Goal: Information Seeking & Learning: Learn about a topic

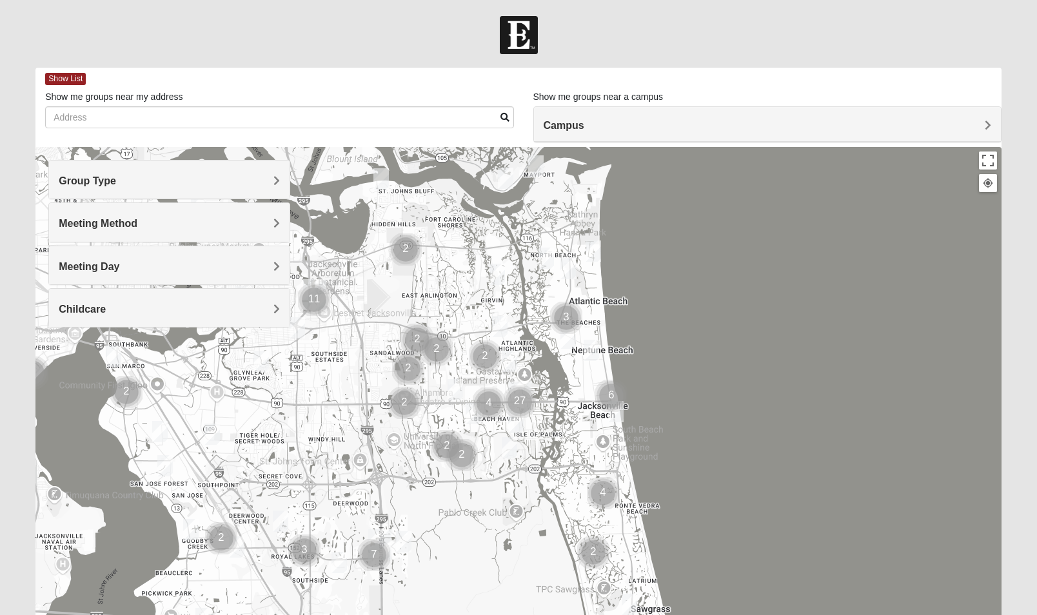
click at [188, 223] on h4 "Meeting Method" at bounding box center [169, 223] width 221 height 12
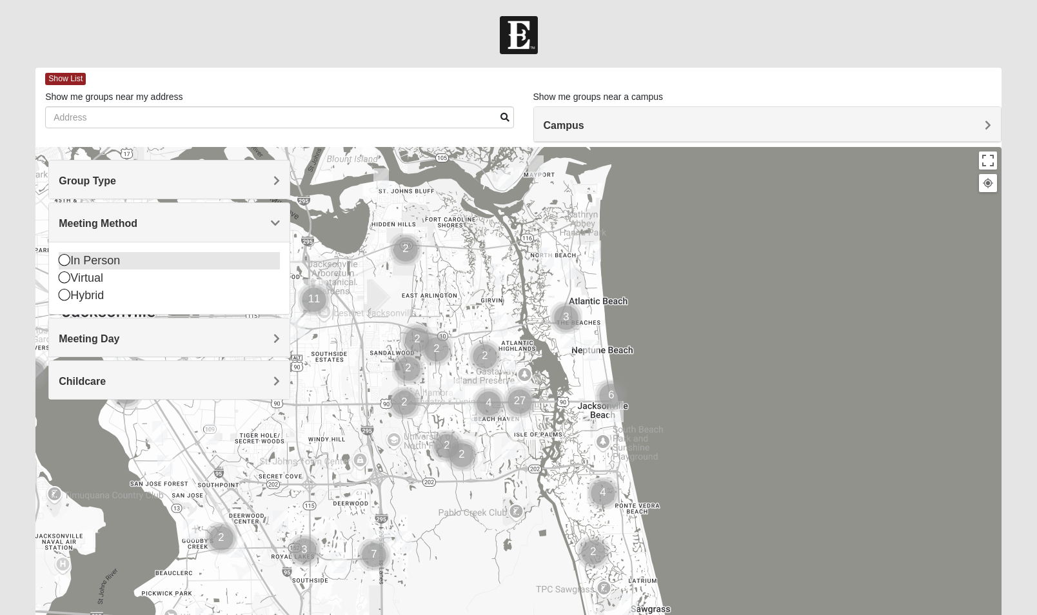
click at [143, 265] on div "In Person" at bounding box center [169, 260] width 221 height 17
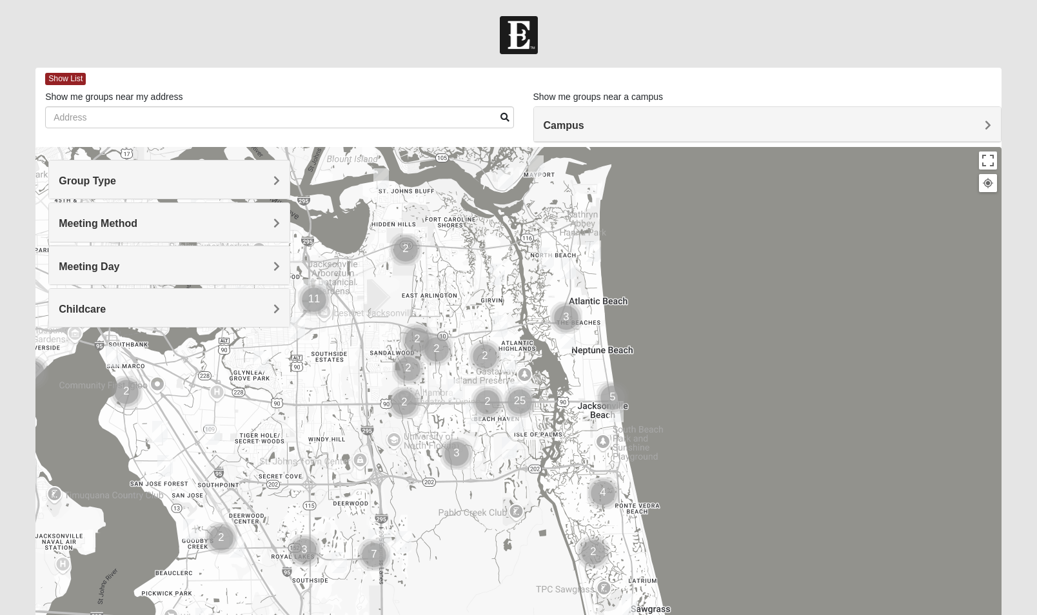
click at [155, 190] on div "Group Type" at bounding box center [169, 180] width 240 height 38
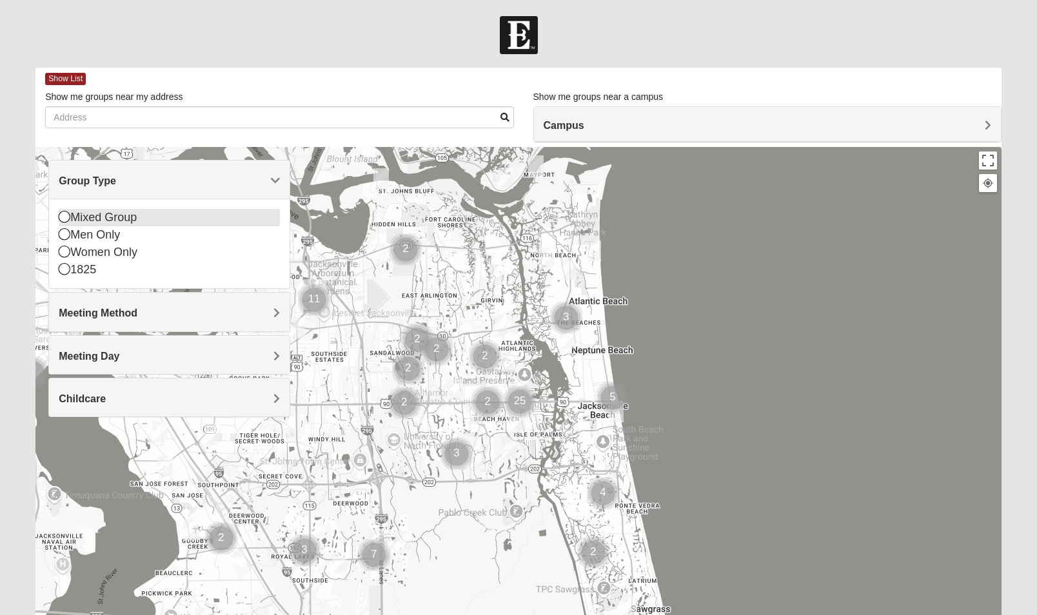
click at [130, 222] on div "Mixed Group" at bounding box center [169, 217] width 221 height 17
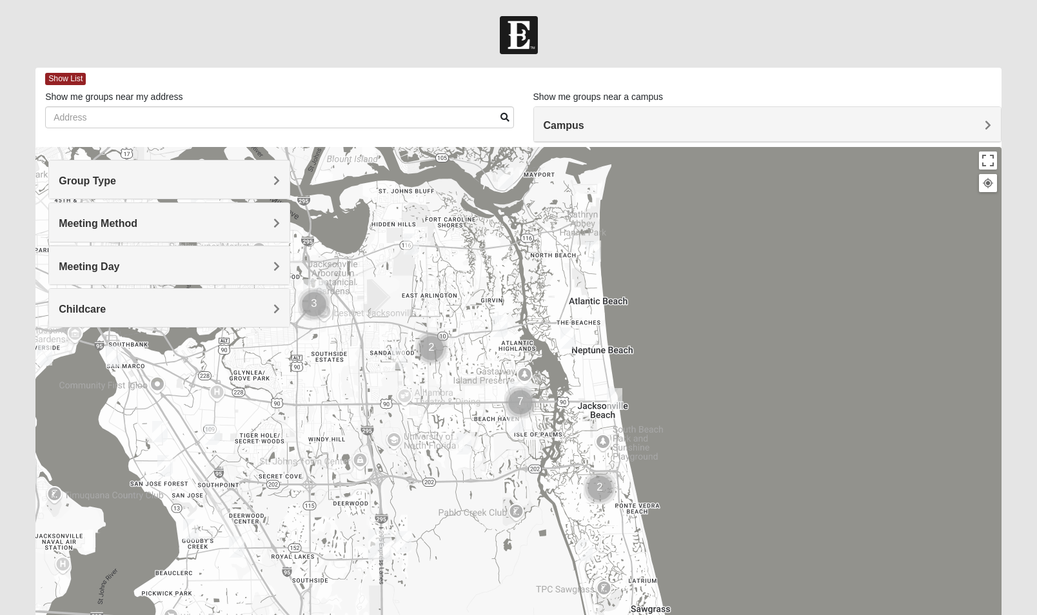
click at [134, 262] on h4 "Meeting Day" at bounding box center [169, 267] width 221 height 12
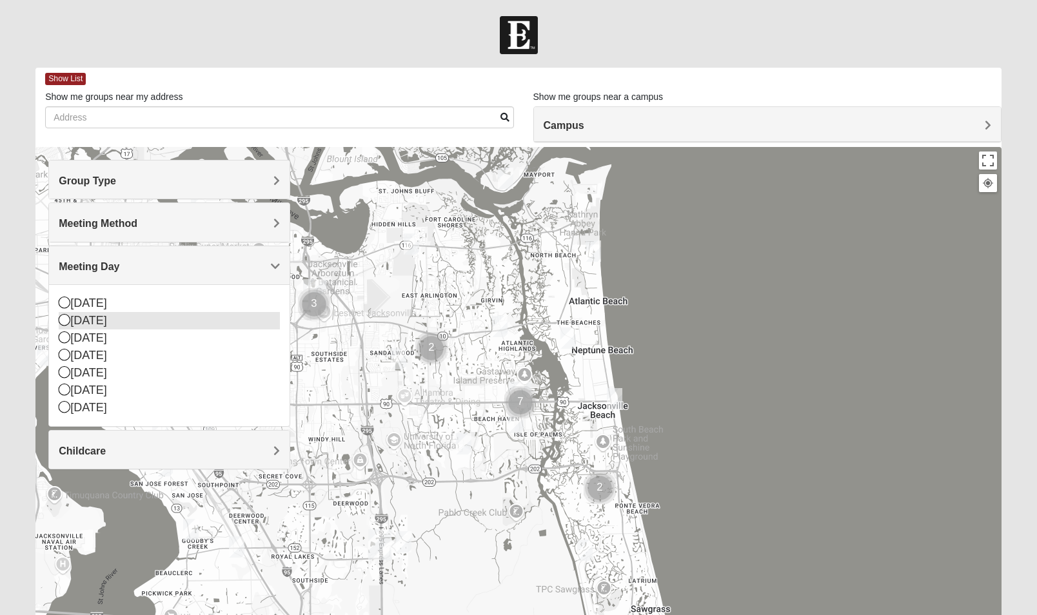
click at [111, 317] on div "[DATE]" at bounding box center [169, 320] width 221 height 17
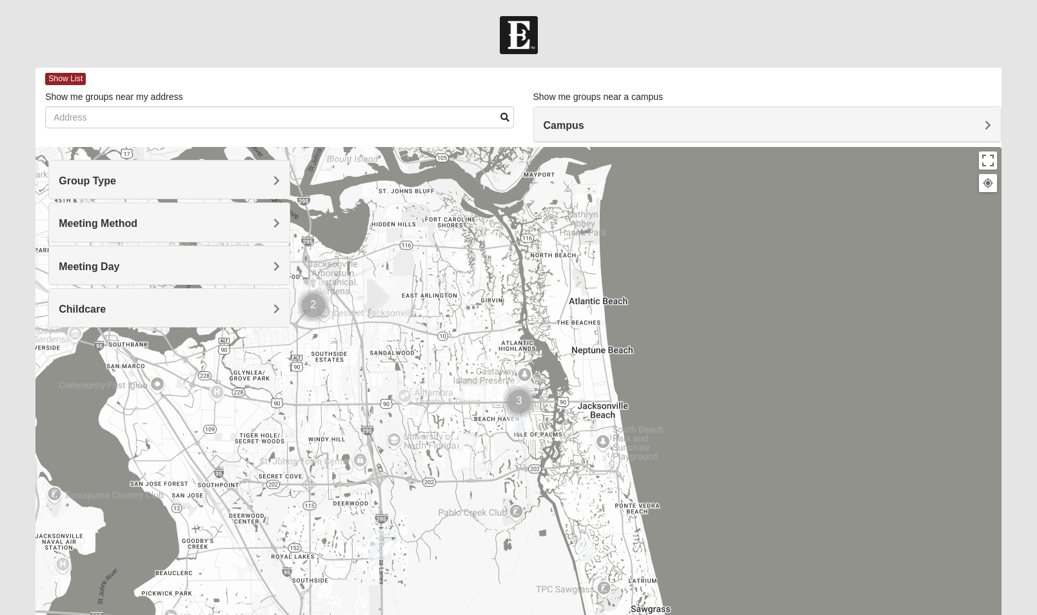
click at [127, 313] on h4 "Childcare" at bounding box center [169, 309] width 221 height 12
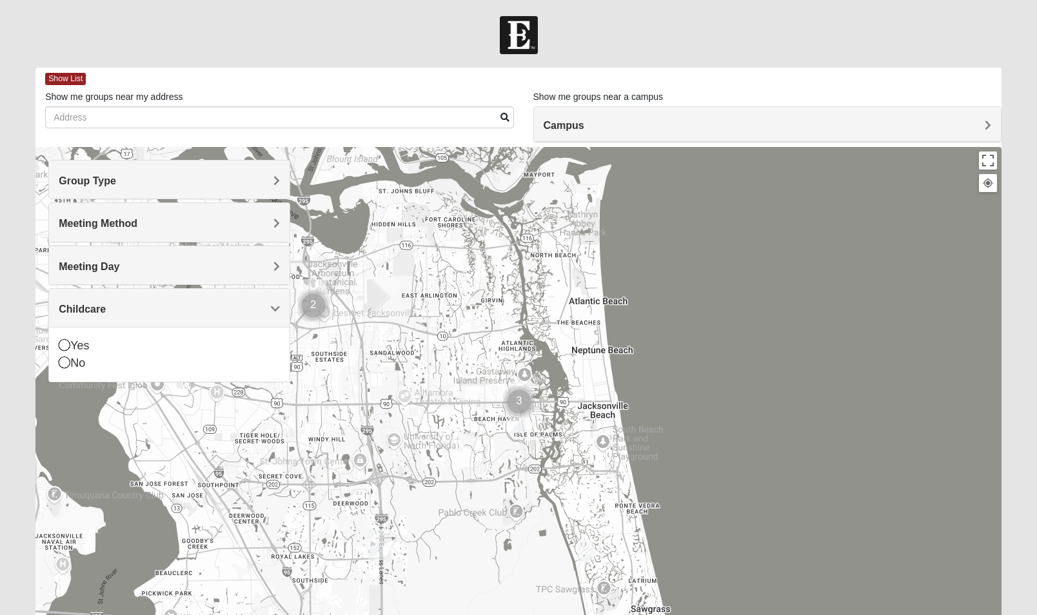
click at [127, 313] on h4 "Childcare" at bounding box center [169, 309] width 221 height 12
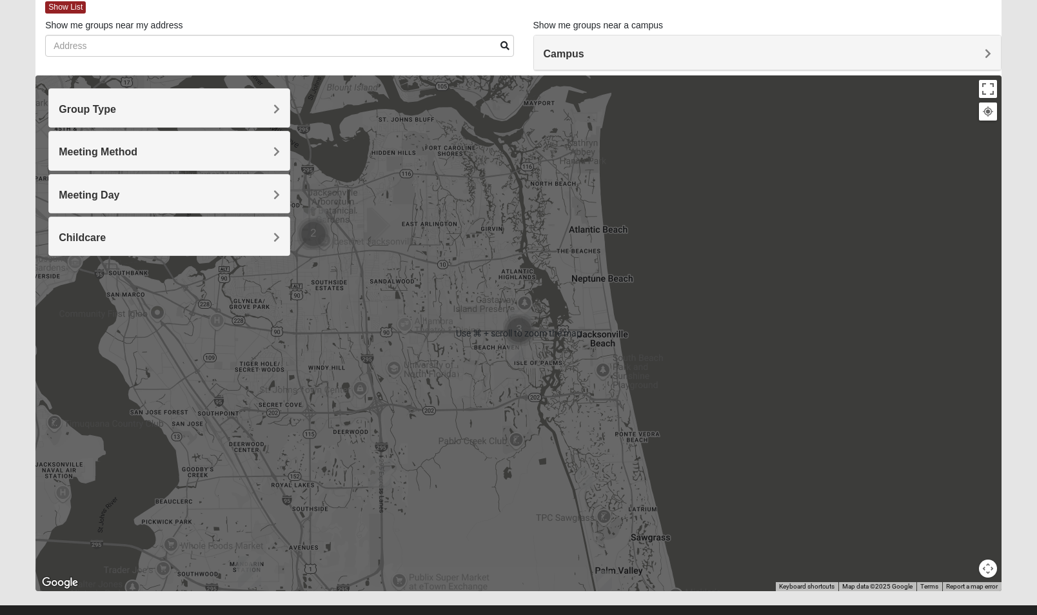
scroll to position [95, 0]
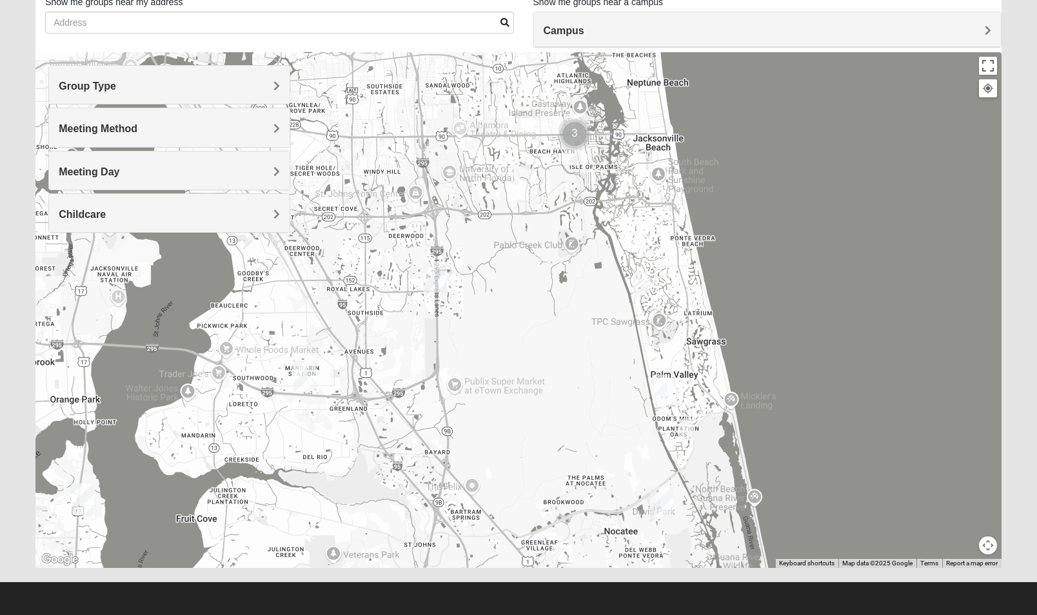
drag, startPoint x: 291, startPoint y: 329, endPoint x: 353, endPoint y: 139, distance: 200.1
click at [353, 139] on div at bounding box center [518, 310] width 966 height 516
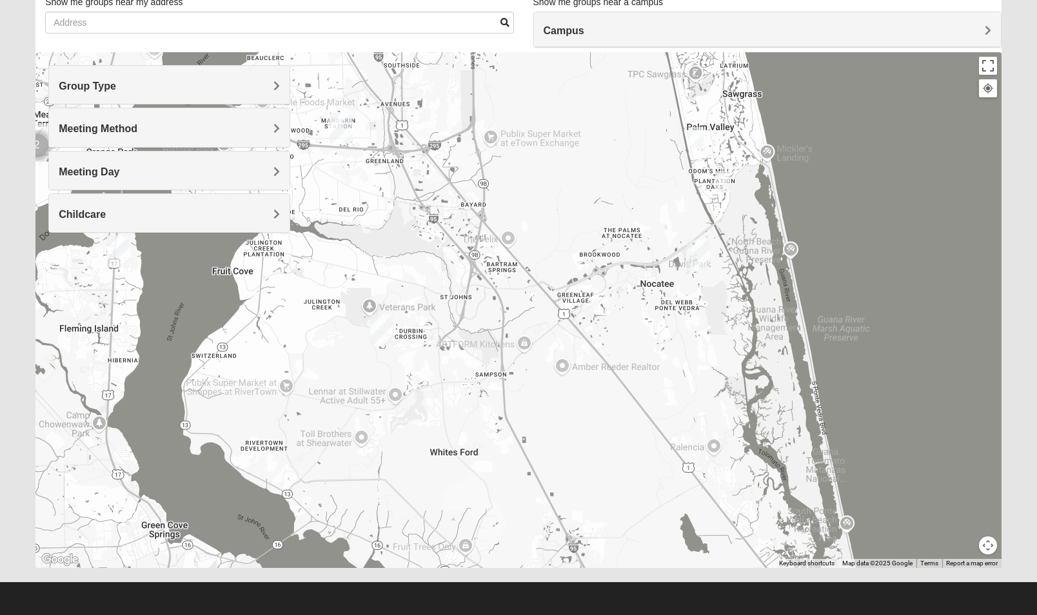
drag, startPoint x: 389, startPoint y: 425, endPoint x: 420, endPoint y: 179, distance: 247.7
click at [420, 179] on div at bounding box center [518, 310] width 966 height 516
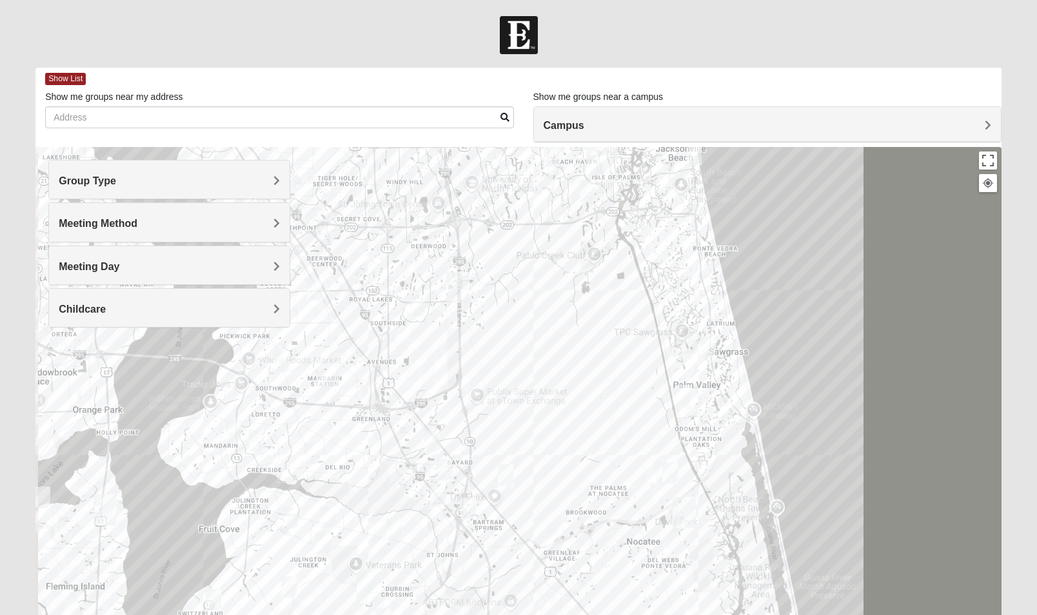
drag, startPoint x: 357, startPoint y: 421, endPoint x: 449, endPoint y: 135, distance: 300.9
click at [450, 129] on div "Show List Loading Groups Keywords Filter Additional Filters Campus Arlington Ba…" at bounding box center [518, 365] width 966 height 595
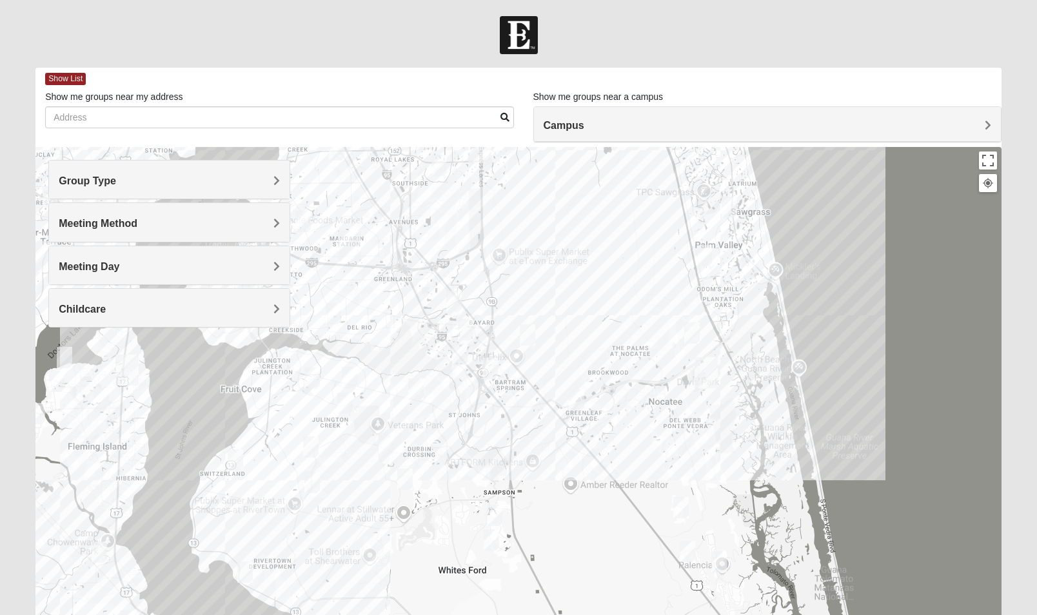
drag, startPoint x: 471, startPoint y: 524, endPoint x: 485, endPoint y: 399, distance: 126.0
click at [485, 399] on div at bounding box center [518, 405] width 966 height 516
click at [387, 455] on img "St. Johns" at bounding box center [390, 447] width 23 height 31
click at [401, 483] on img "Mens McClafferty 32095" at bounding box center [404, 478] width 15 height 21
click at [510, 394] on button "Close" at bounding box center [499, 404] width 31 height 31
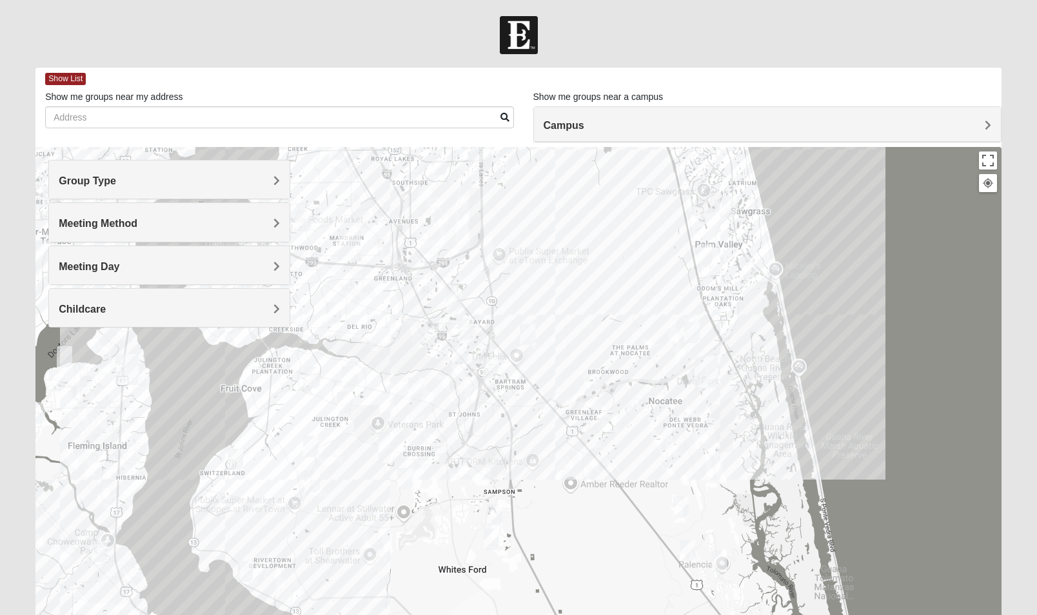
click at [426, 466] on div "To navigate, press the arrow keys." at bounding box center [518, 405] width 966 height 516
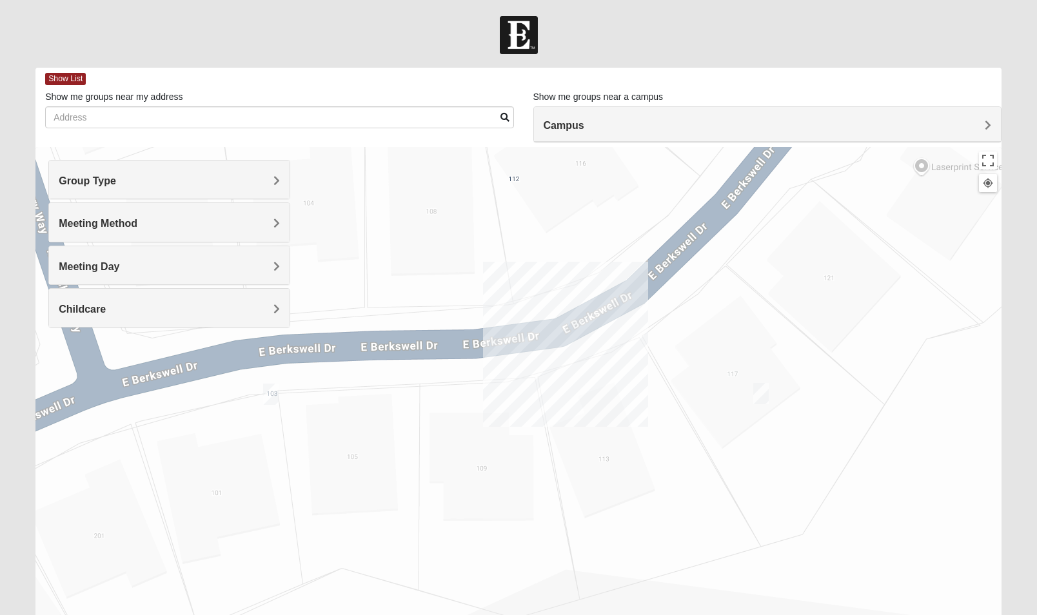
click at [278, 399] on img "Womens Pline 32259" at bounding box center [270, 394] width 15 height 21
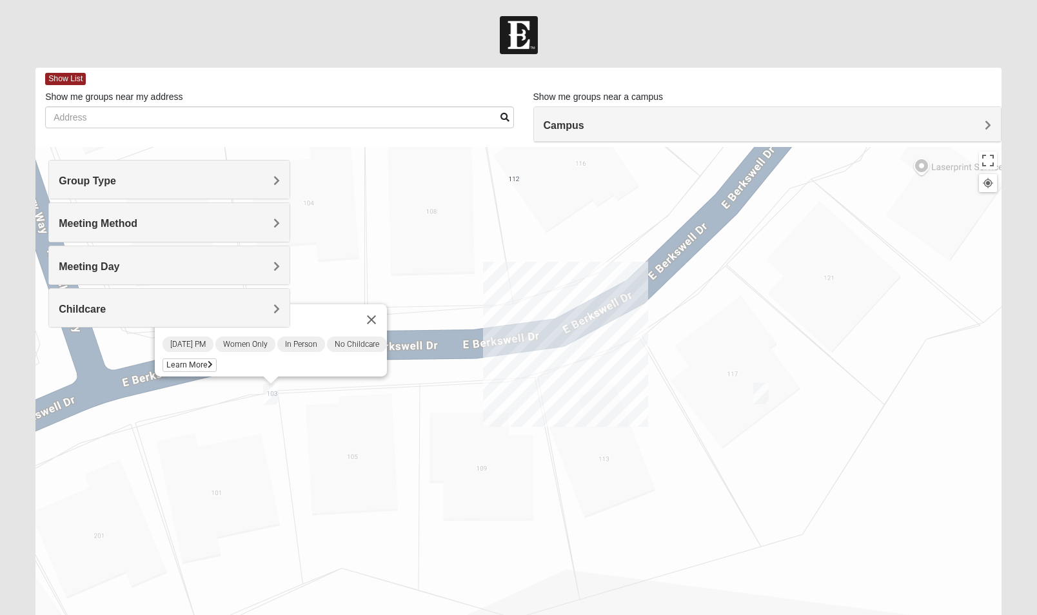
click at [761, 394] on img "Mixed Pline/Wednesday 32259" at bounding box center [761, 393] width 15 height 21
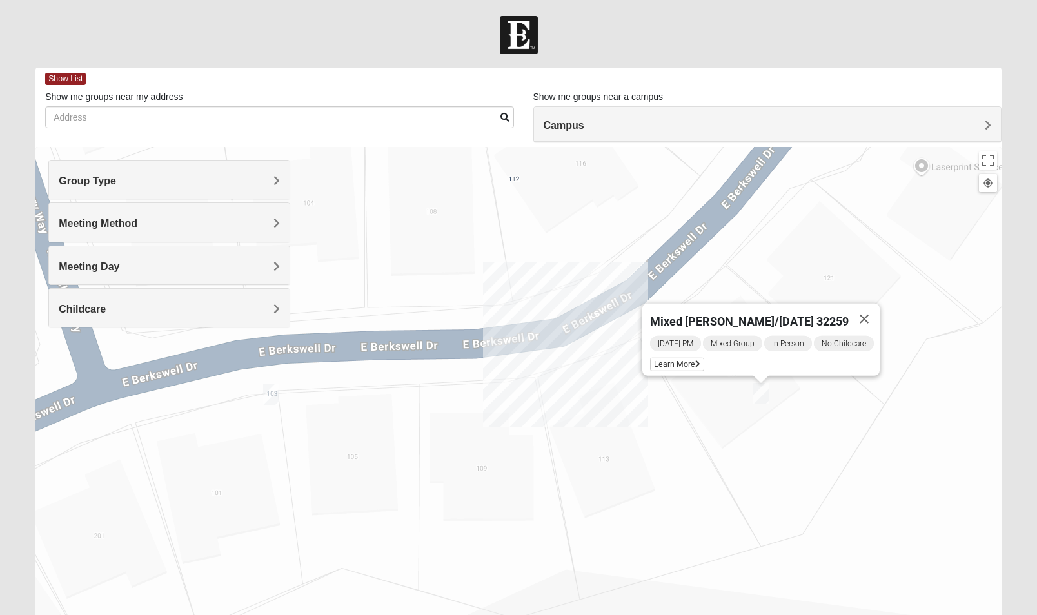
click at [515, 393] on div "Mixed Pline/Wednesday 32259 Wednesday PM Mixed Group In Person No Childcare Lea…" at bounding box center [518, 405] width 966 height 516
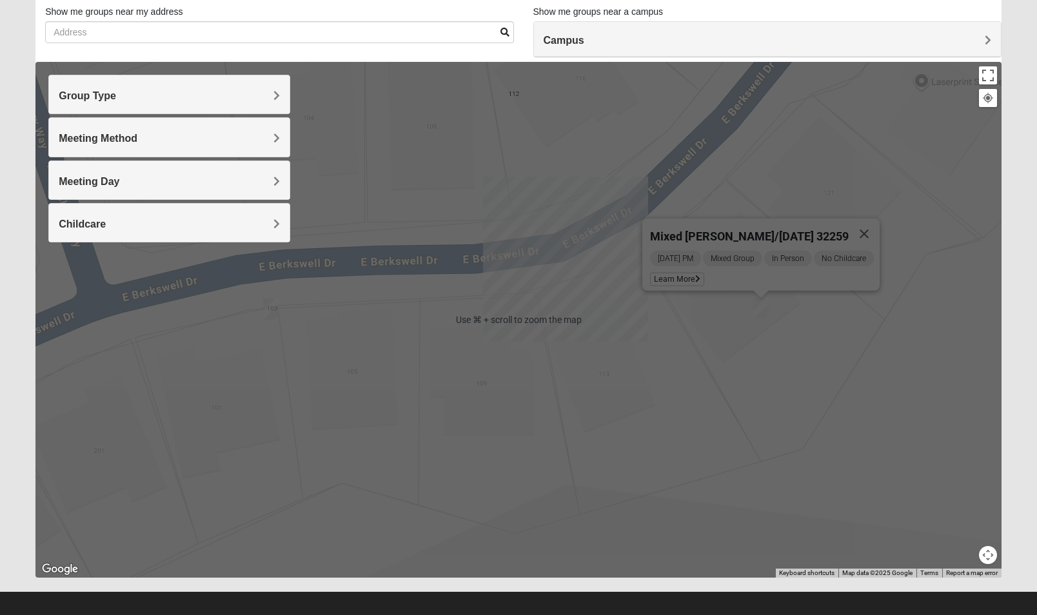
scroll to position [95, 0]
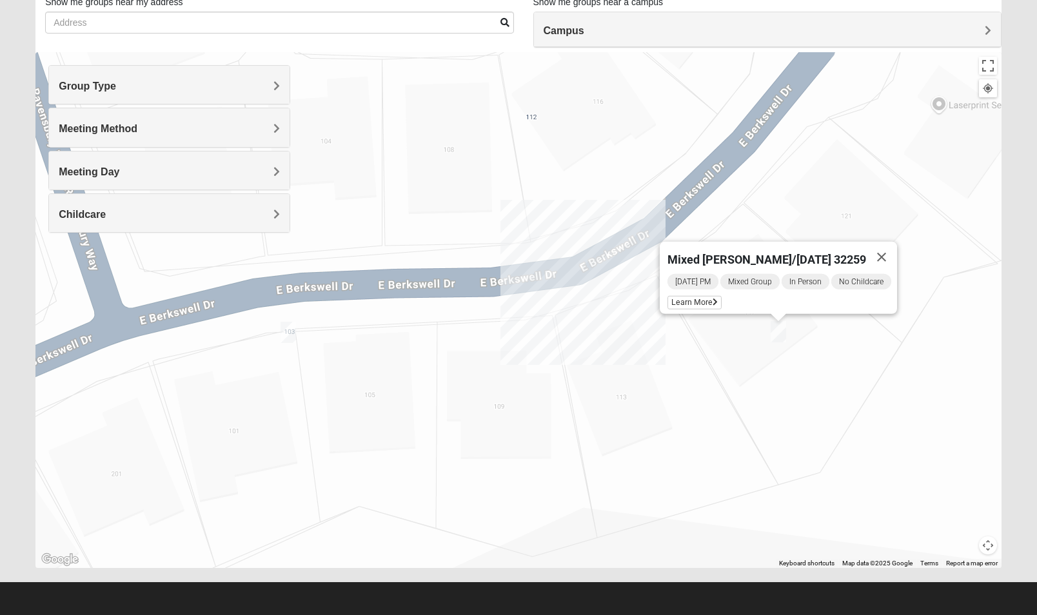
drag, startPoint x: 628, startPoint y: 352, endPoint x: 650, endPoint y: 402, distance: 54.3
click at [650, 402] on div "Mixed Pline/Wednesday 32259 Wednesday PM Mixed Group In Person No Childcare Lea…" at bounding box center [518, 310] width 966 height 516
click at [993, 67] on button "Toggle fullscreen view" at bounding box center [988, 66] width 18 height 18
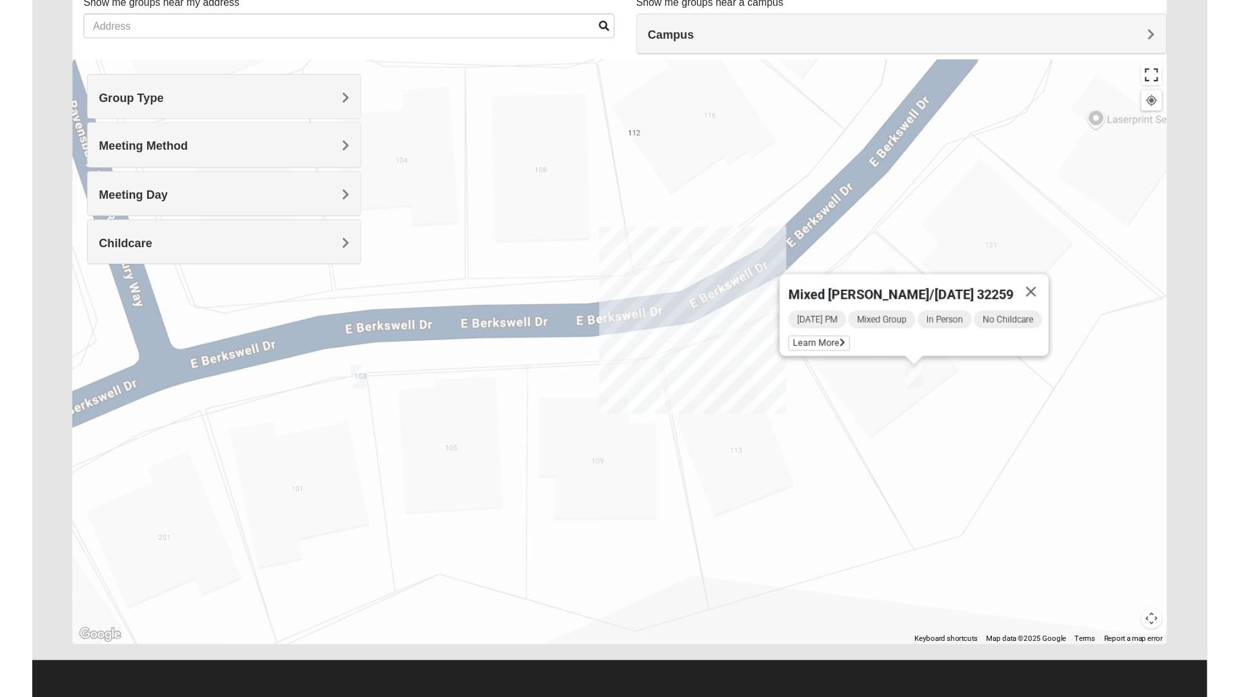
scroll to position [14, 0]
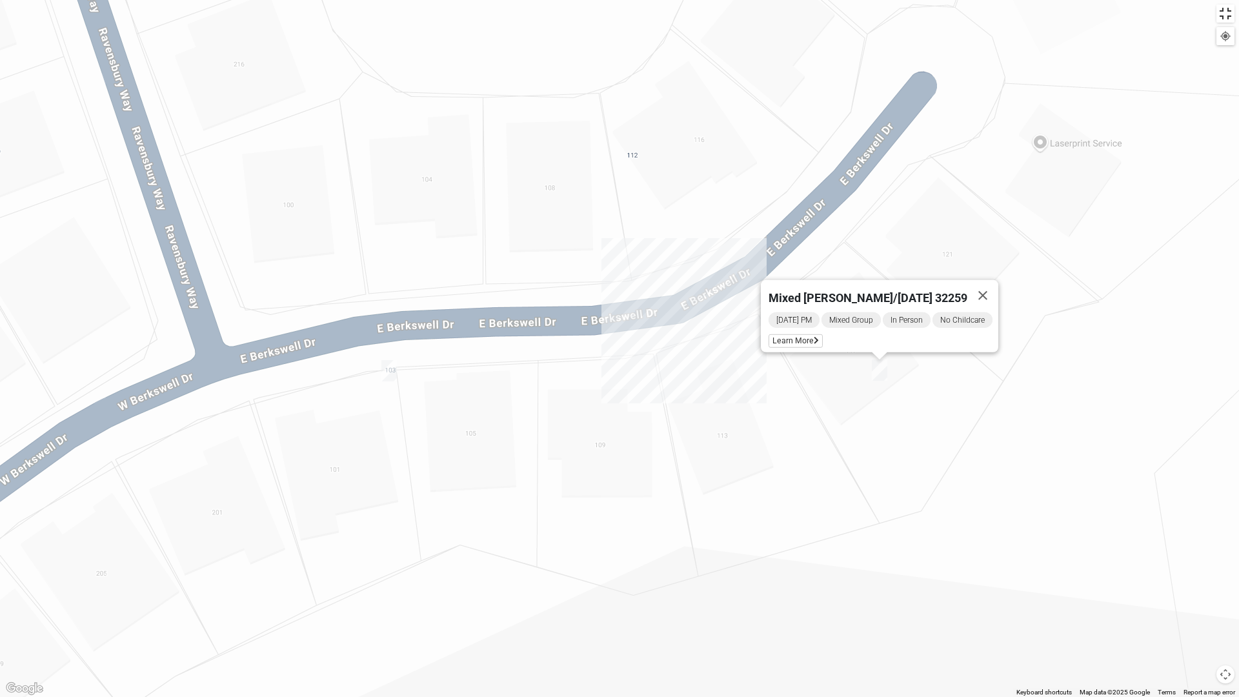
click at [1046, 20] on button "Toggle fullscreen view" at bounding box center [1225, 14] width 18 height 18
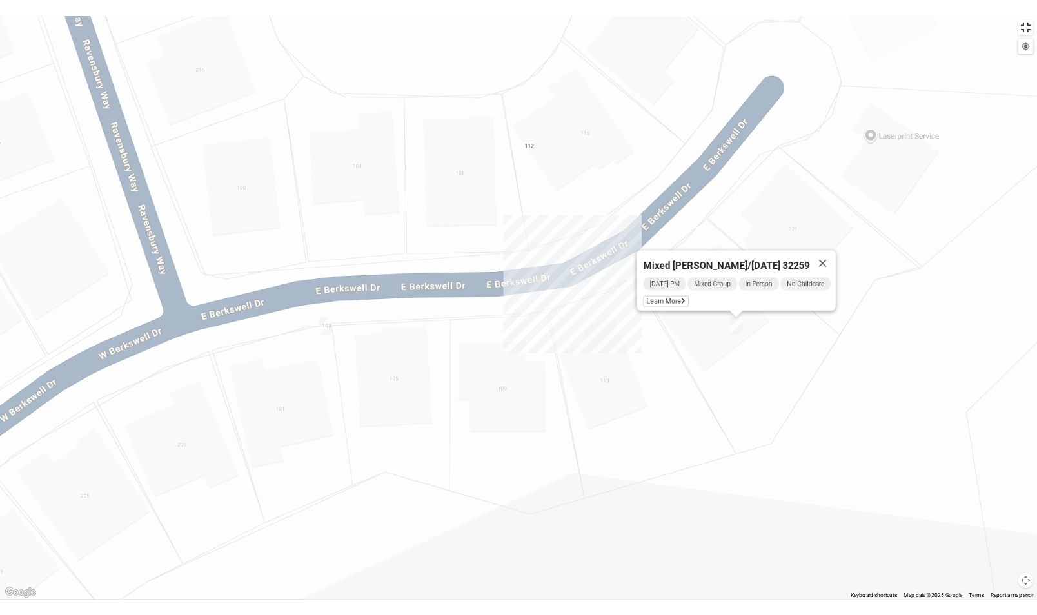
scroll to position [95, 0]
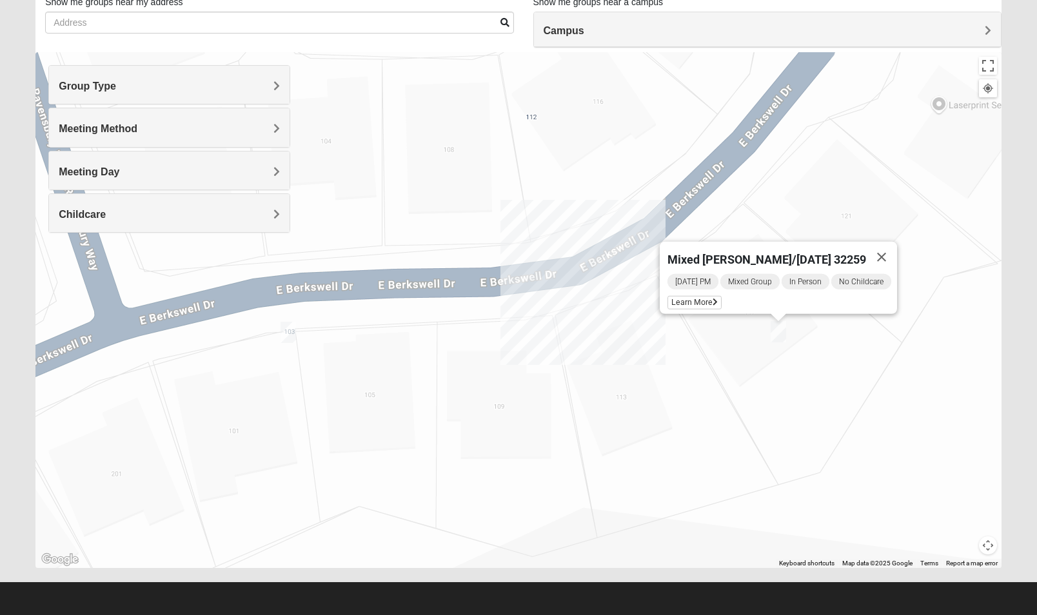
click at [225, 125] on h4 "Meeting Method" at bounding box center [169, 129] width 221 height 12
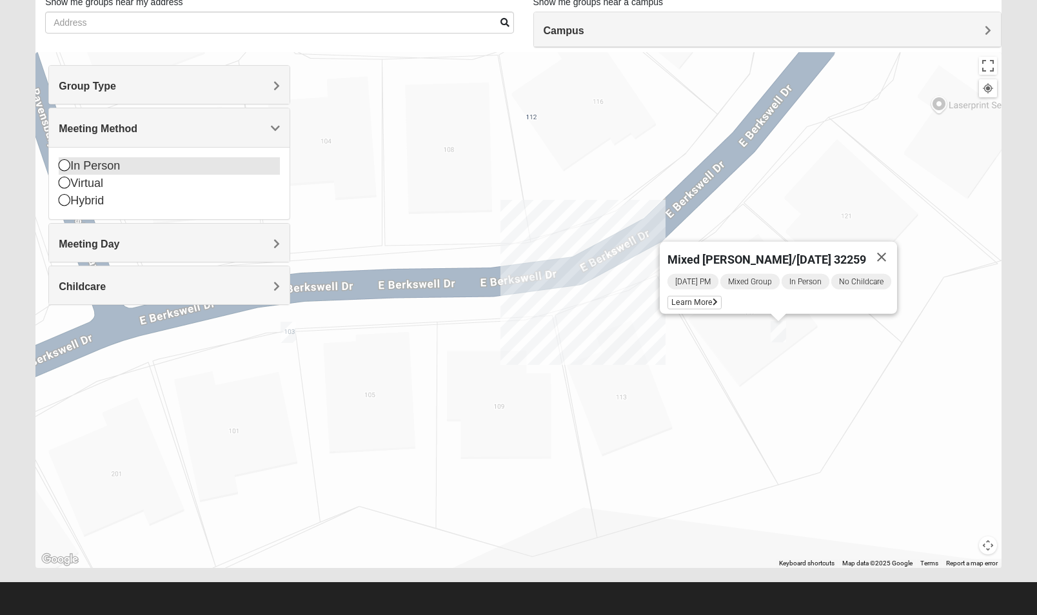
click at [194, 166] on div "In Person" at bounding box center [169, 165] width 221 height 17
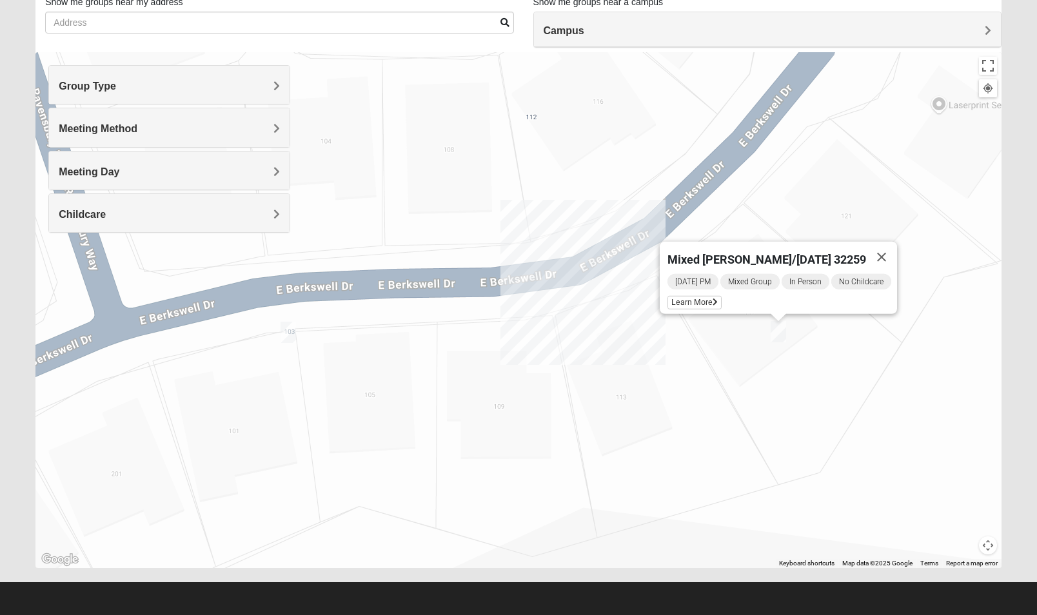
click at [191, 166] on h4 "Meeting Day" at bounding box center [169, 172] width 221 height 12
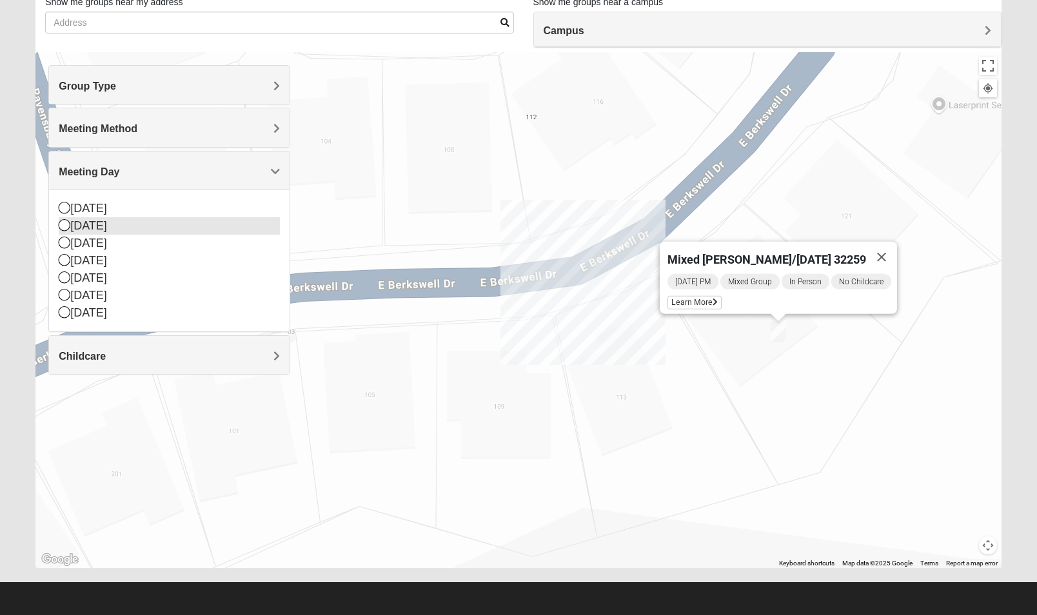
click at [165, 226] on div "[DATE]" at bounding box center [169, 225] width 221 height 17
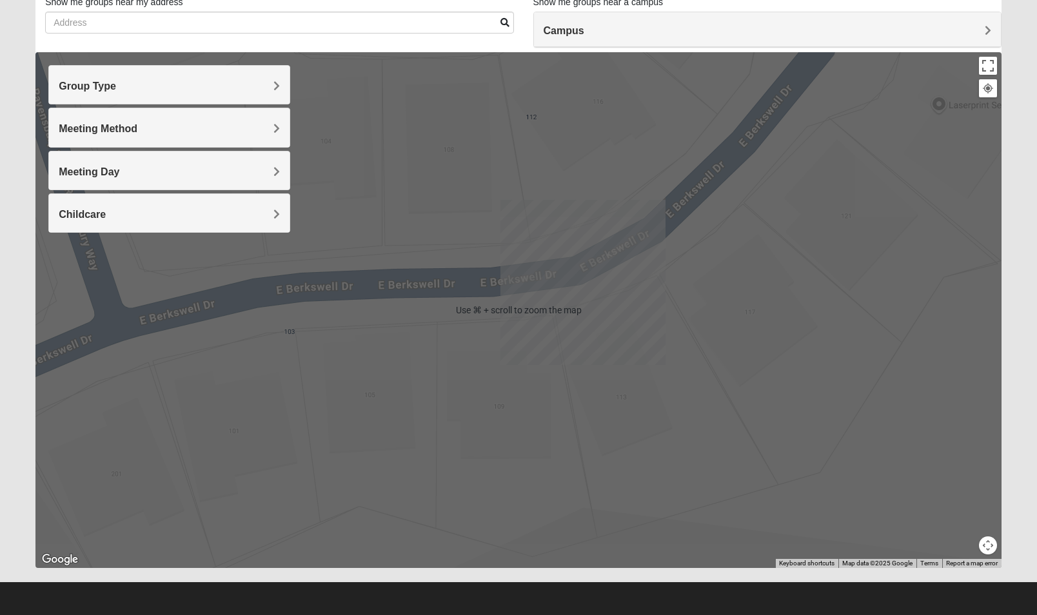
click at [992, 546] on button "Map camera controls" at bounding box center [988, 546] width 18 height 18
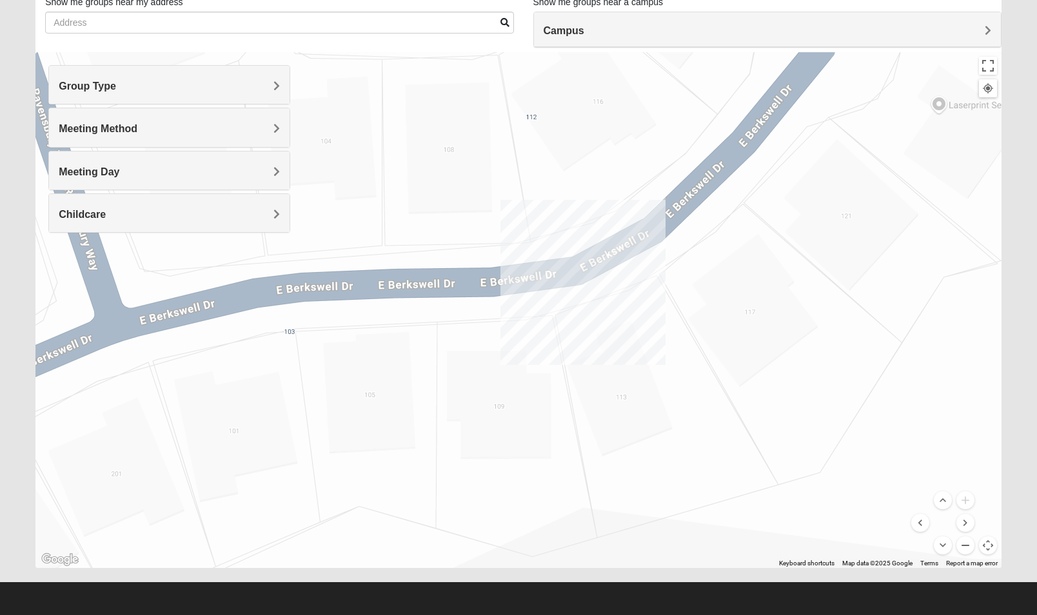
click at [965, 550] on button "Zoom out" at bounding box center [966, 546] width 18 height 18
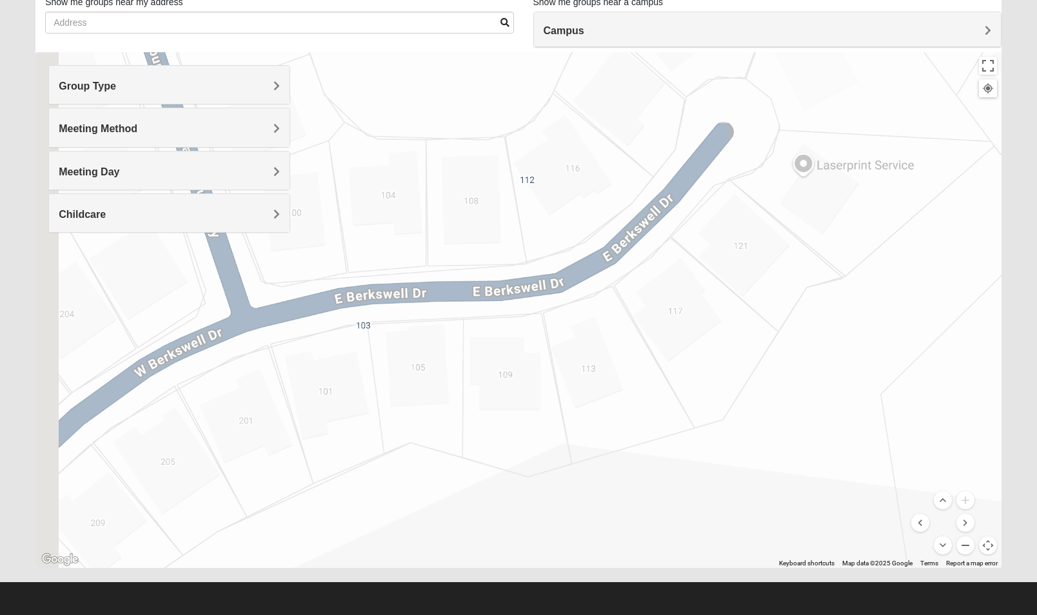
click at [965, 550] on button "Zoom out" at bounding box center [966, 546] width 18 height 18
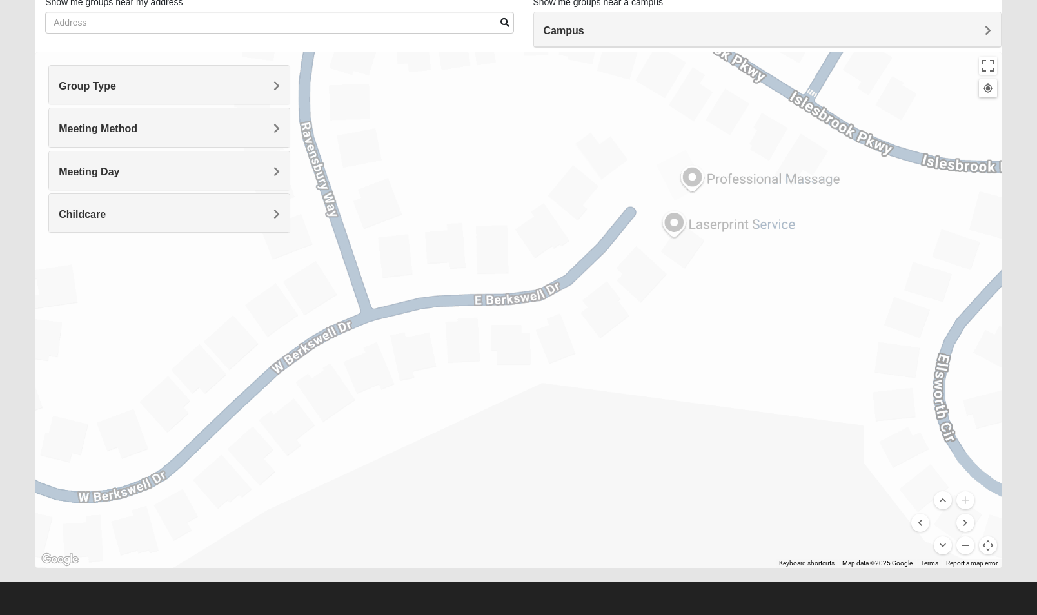
click at [965, 550] on button "Zoom out" at bounding box center [966, 546] width 18 height 18
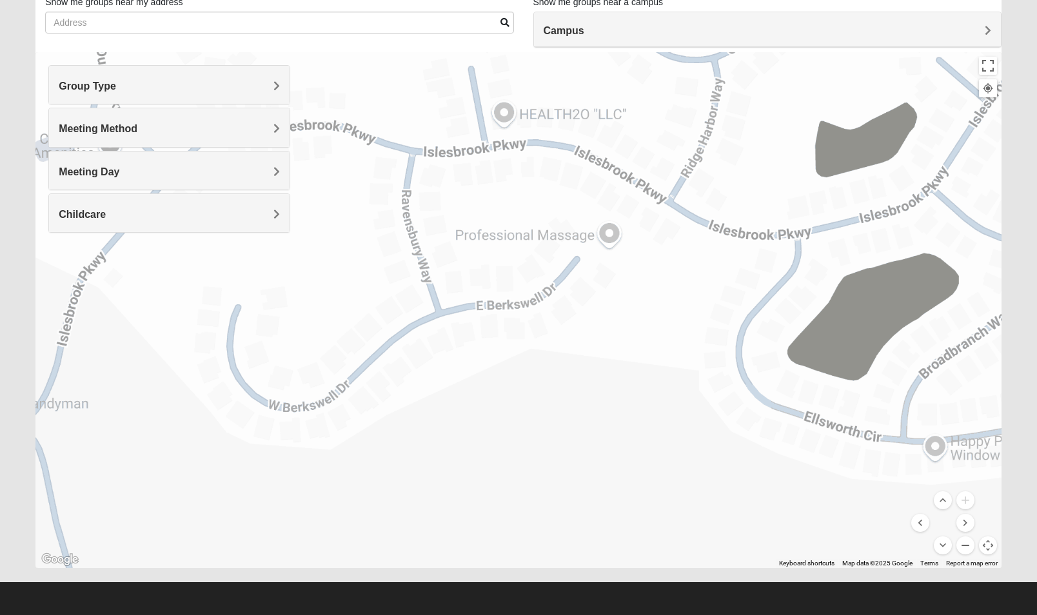
click at [965, 550] on button "Zoom out" at bounding box center [966, 546] width 18 height 18
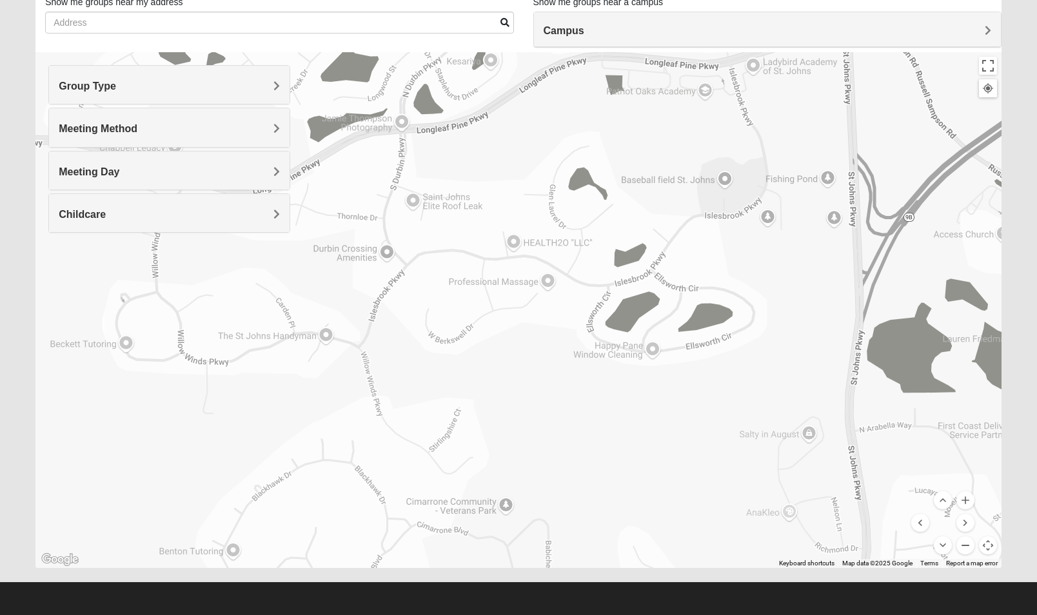
click at [965, 550] on button "Zoom out" at bounding box center [966, 546] width 18 height 18
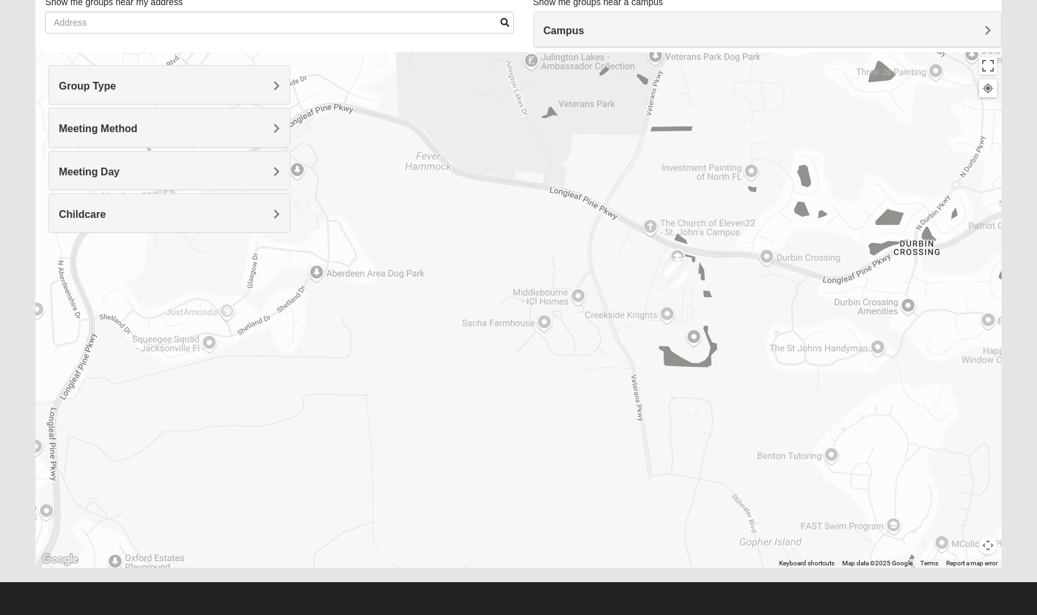
drag, startPoint x: 263, startPoint y: 405, endPoint x: 689, endPoint y: 433, distance: 426.7
click at [689, 433] on div at bounding box center [518, 310] width 966 height 516
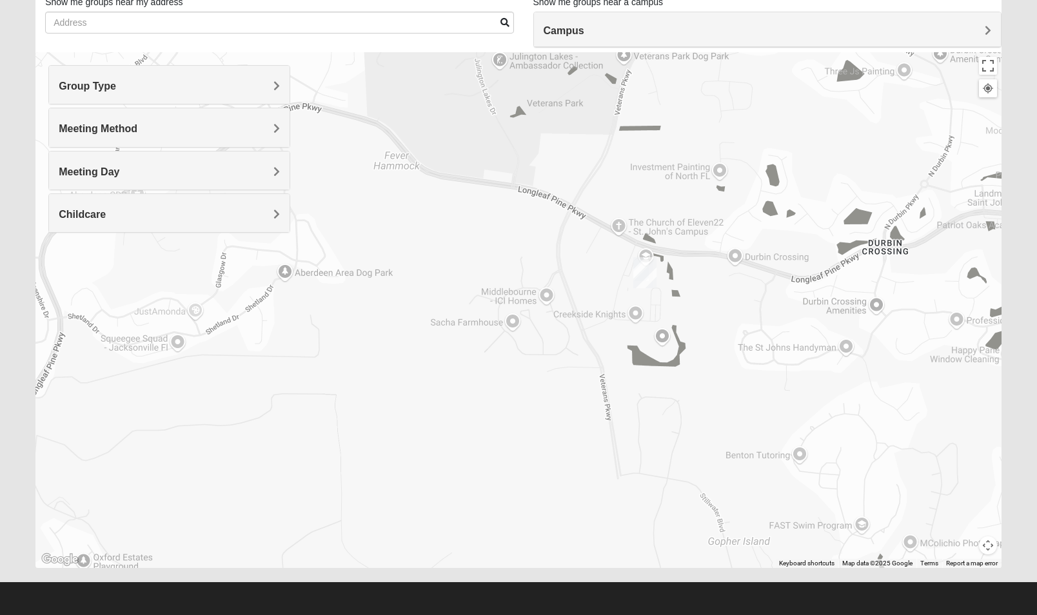
click at [646, 277] on img "St. Johns" at bounding box center [645, 272] width 23 height 31
click at [592, 310] on div "St. Johns 100 Knights Ln St Johns, FL 32259-3055" at bounding box center [518, 310] width 966 height 516
click at [706, 250] on button "Close" at bounding box center [697, 249] width 31 height 31
